Goal: Transaction & Acquisition: Purchase product/service

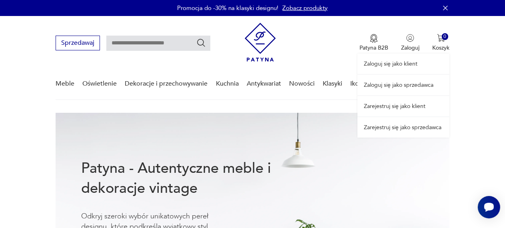
click at [393, 90] on link "Zaloguj się jako sprzedawca" at bounding box center [404, 85] width 92 height 20
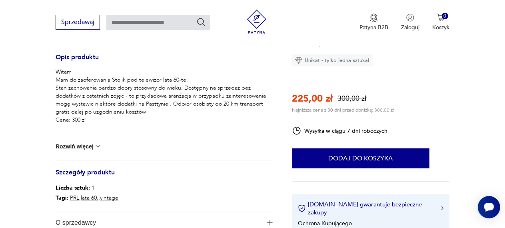
scroll to position [364, 0]
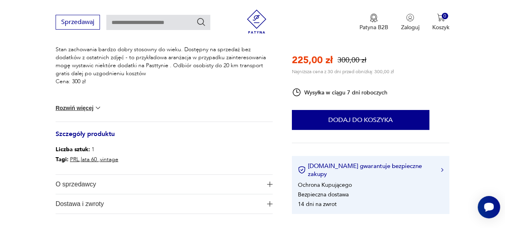
click at [74, 112] on button "Rozwiń więcej" at bounding box center [79, 108] width 46 height 8
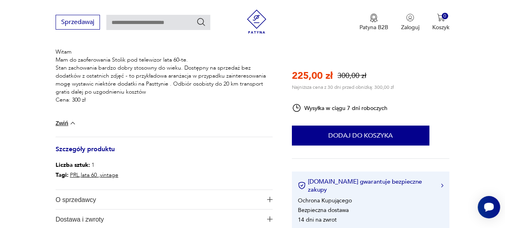
scroll to position [327, 0]
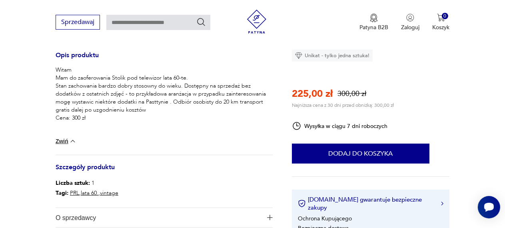
click at [201, 121] on p "Witam Mam do zaoferowania Stolik pod telewizor lata 60-te. Stan zachowania bard…" at bounding box center [164, 94] width 217 height 56
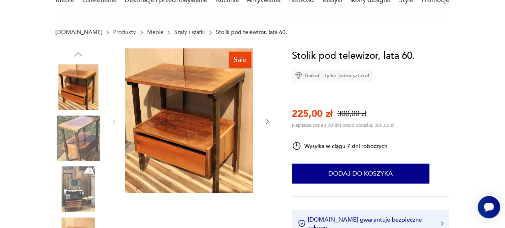
scroll to position [0, 0]
